Goal: Register for event/course

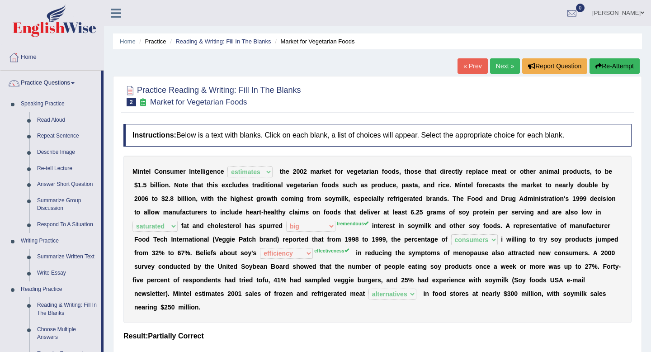
select select "estimates"
select select "saturated"
select select "big"
select select "consumers"
select select "efficiency"
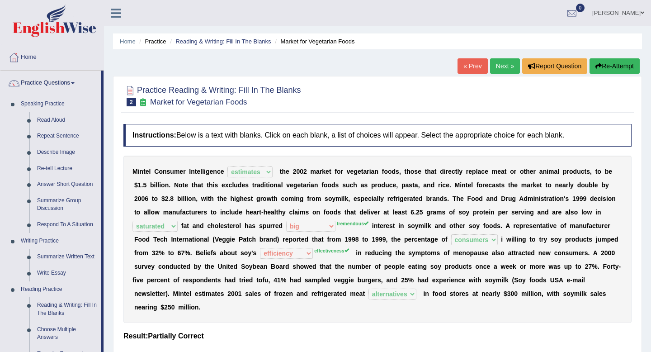
select select "alternatives"
click at [82, 86] on link "Practice Questions" at bounding box center [50, 82] width 101 height 23
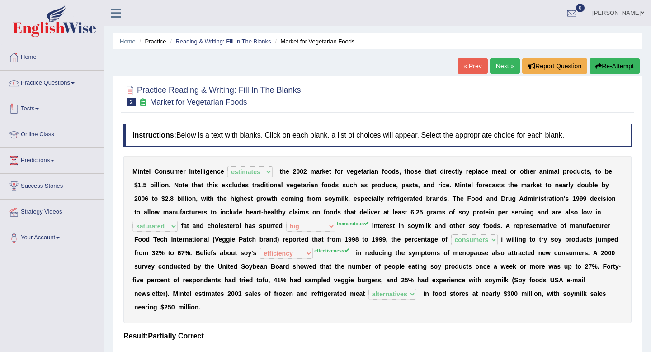
click at [65, 114] on link "Tests" at bounding box center [51, 107] width 103 height 23
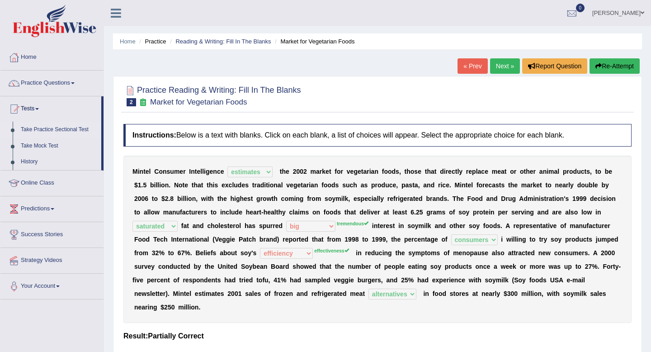
click at [72, 131] on link "Take Practice Sectional Test" at bounding box center [59, 130] width 85 height 16
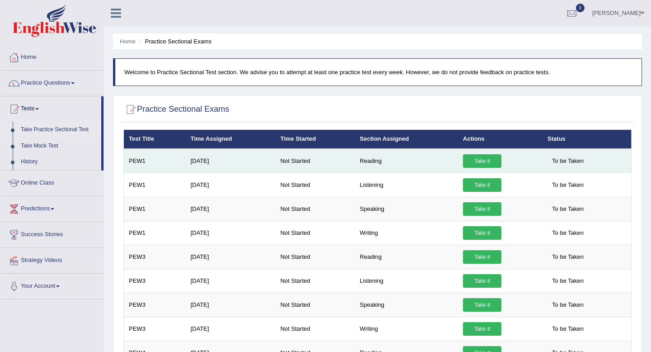
click at [477, 164] on link "Take it" at bounding box center [482, 161] width 38 height 14
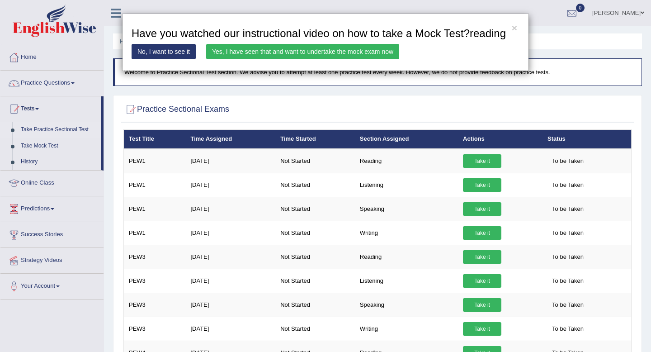
click at [240, 59] on link "Yes, I have seen that and want to undertake the mock exam now" at bounding box center [302, 51] width 193 height 15
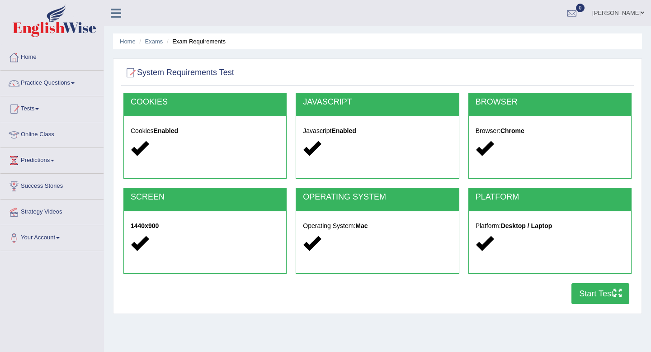
click at [603, 291] on button "Start Test" at bounding box center [600, 293] width 58 height 21
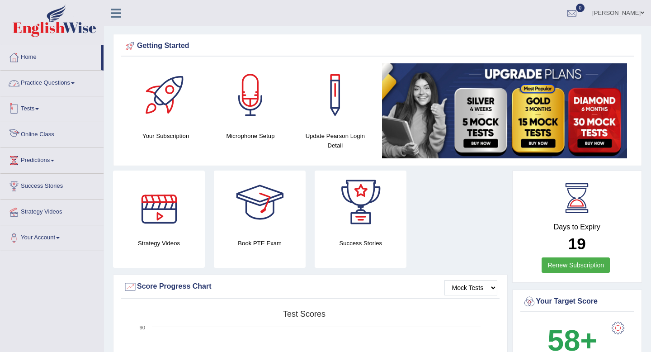
click at [65, 82] on link "Practice Questions" at bounding box center [51, 82] width 103 height 23
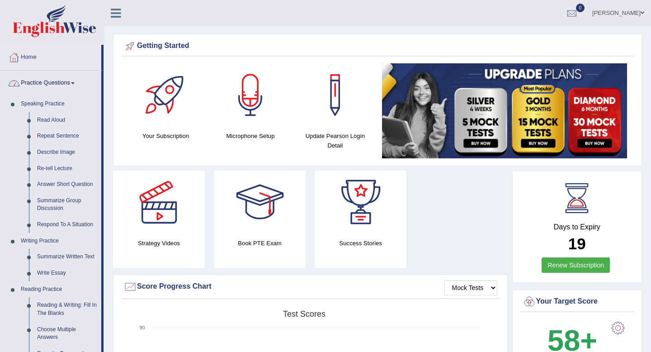
click at [63, 87] on link "Practice Questions" at bounding box center [50, 82] width 101 height 23
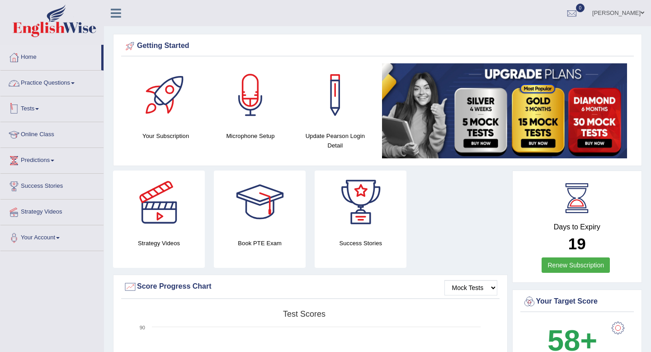
click at [57, 105] on link "Tests" at bounding box center [51, 107] width 103 height 23
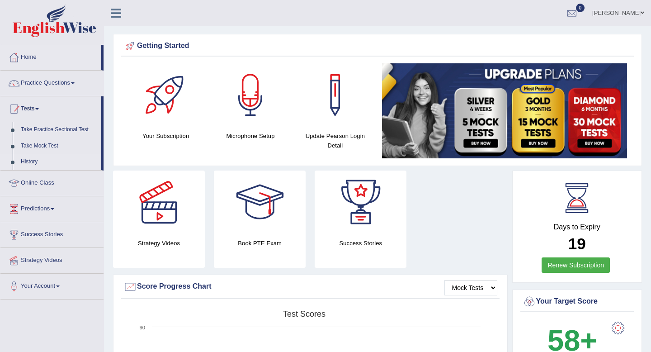
click at [33, 162] on link "History" at bounding box center [59, 162] width 85 height 16
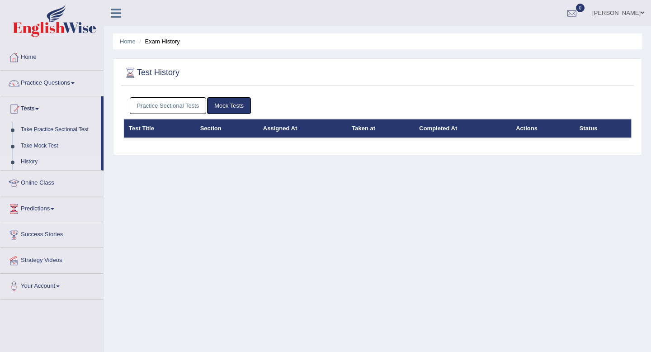
click at [201, 118] on div "Practice Sectional Tests Mock Tests" at bounding box center [377, 106] width 508 height 26
click at [201, 110] on link "Practice Sectional Tests" at bounding box center [168, 105] width 77 height 17
click at [39, 164] on link "History" at bounding box center [59, 162] width 85 height 16
click at [180, 101] on link "Practice Sectional Tests" at bounding box center [168, 105] width 77 height 17
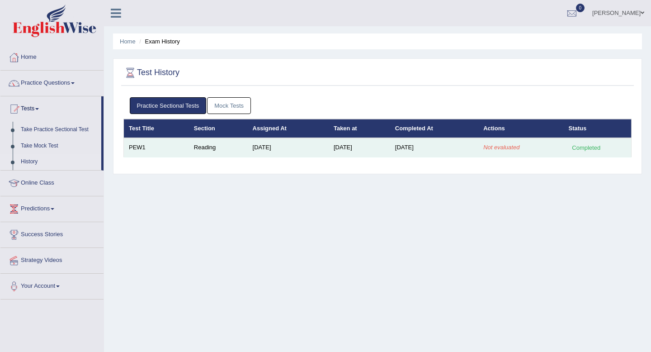
click at [504, 149] on em "Not evaluated" at bounding box center [501, 147] width 36 height 7
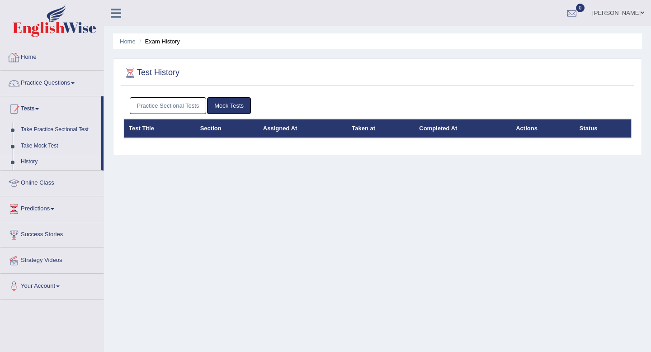
click at [160, 106] on link "Practice Sectional Tests" at bounding box center [168, 105] width 77 height 17
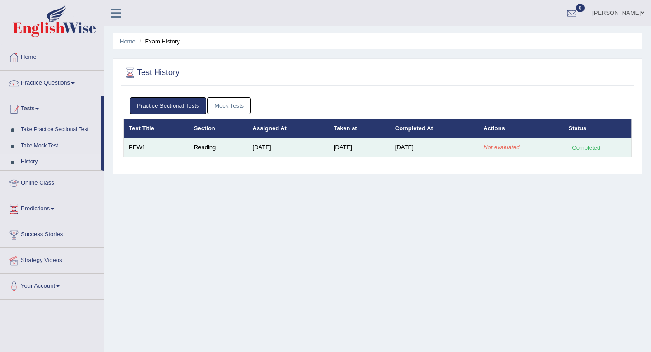
click at [513, 147] on em "Not evaluated" at bounding box center [501, 147] width 36 height 7
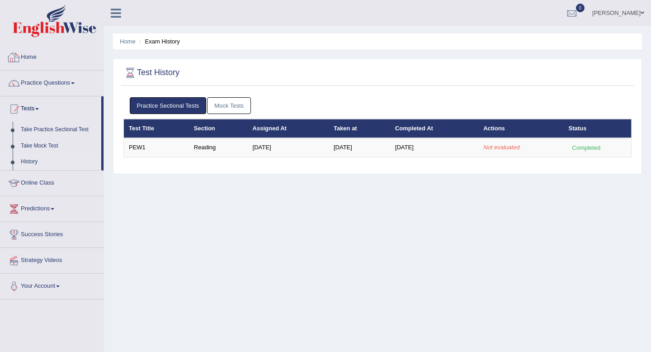
click at [35, 60] on link "Home" at bounding box center [51, 56] width 103 height 23
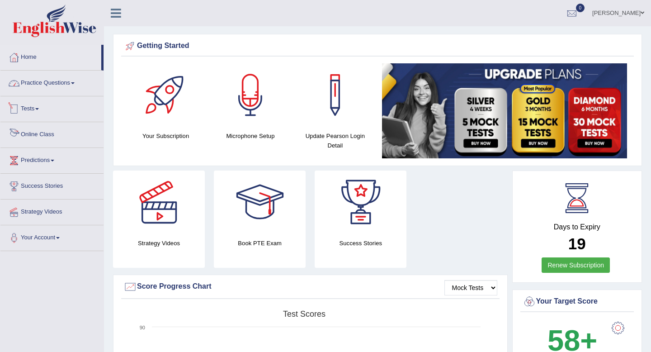
click at [47, 90] on link "Practice Questions" at bounding box center [51, 82] width 103 height 23
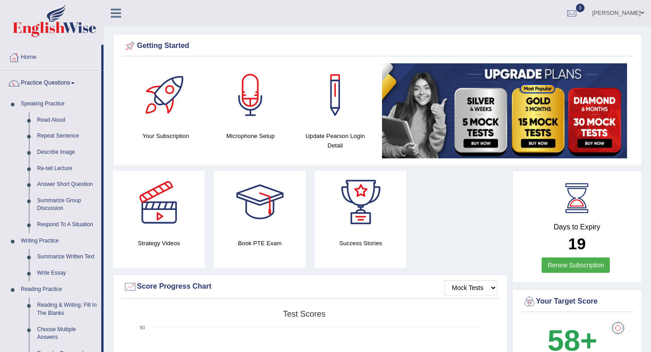
click at [45, 75] on link "Practice Questions" at bounding box center [50, 82] width 101 height 23
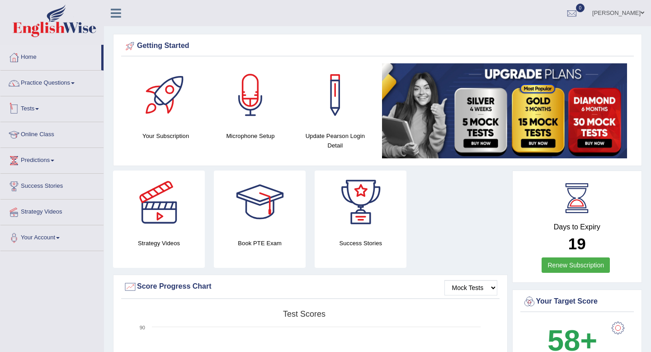
click at [47, 109] on link "Tests" at bounding box center [51, 107] width 103 height 23
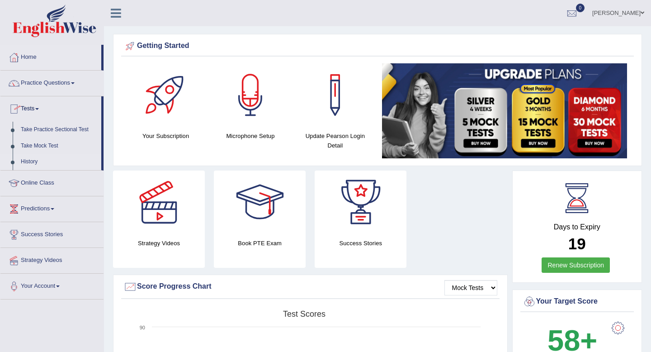
click at [34, 164] on link "History" at bounding box center [59, 162] width 85 height 16
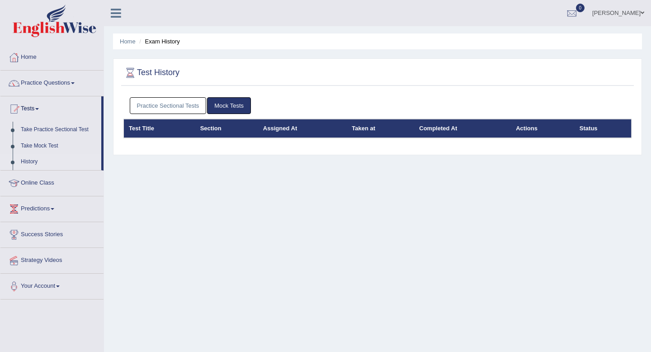
click at [179, 112] on link "Practice Sectional Tests" at bounding box center [168, 105] width 77 height 17
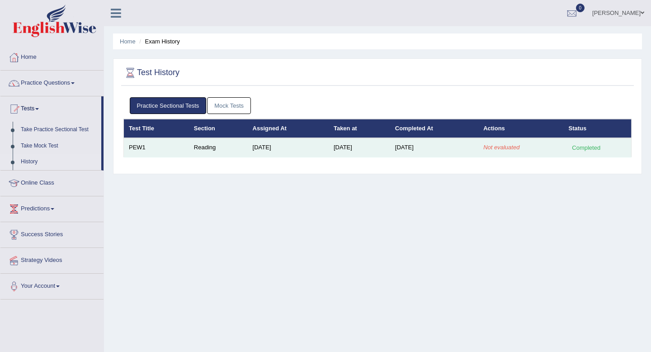
click at [493, 147] on em "Not evaluated" at bounding box center [501, 147] width 36 height 7
